Goal: Information Seeking & Learning: Find specific fact

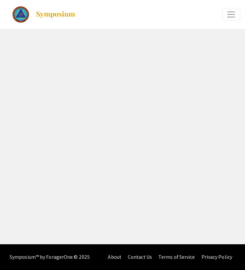
select select "custom"
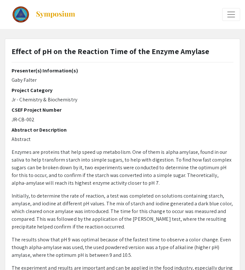
scroll to position [3, 0]
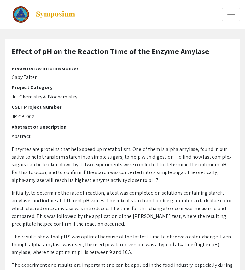
type input "0"
select select "custom"
type input "1"
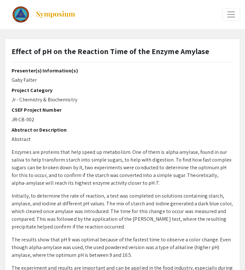
select select "page-width"
click at [11, 81] on div "Presenter(s) Information(s) [PERSON_NAME] Project Category Jr - Chemistry & Bio…" at bounding box center [122, 179] width 231 height 225
drag, startPoint x: 11, startPoint y: 81, endPoint x: 39, endPoint y: 82, distance: 28.0
click at [39, 77] on div "Presenter(s) Information(s) [PERSON_NAME] Project Category Jr - Chemistry & Bio…" at bounding box center [122, 179] width 231 height 225
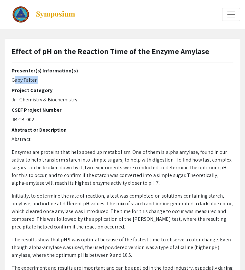
click at [38, 82] on p "Gaby Falter" at bounding box center [122, 80] width 221 height 8
click at [35, 81] on p "Gaby Falter" at bounding box center [122, 80] width 221 height 8
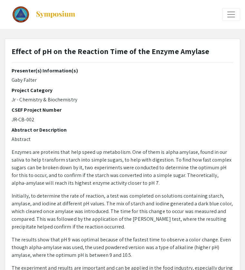
click at [43, 110] on h2 "CSEF Project Number" at bounding box center [122, 110] width 221 height 6
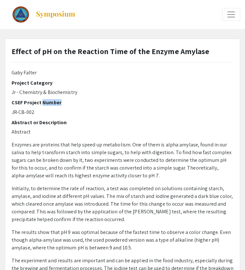
scroll to position [7, 0]
